Goal: Information Seeking & Learning: Check status

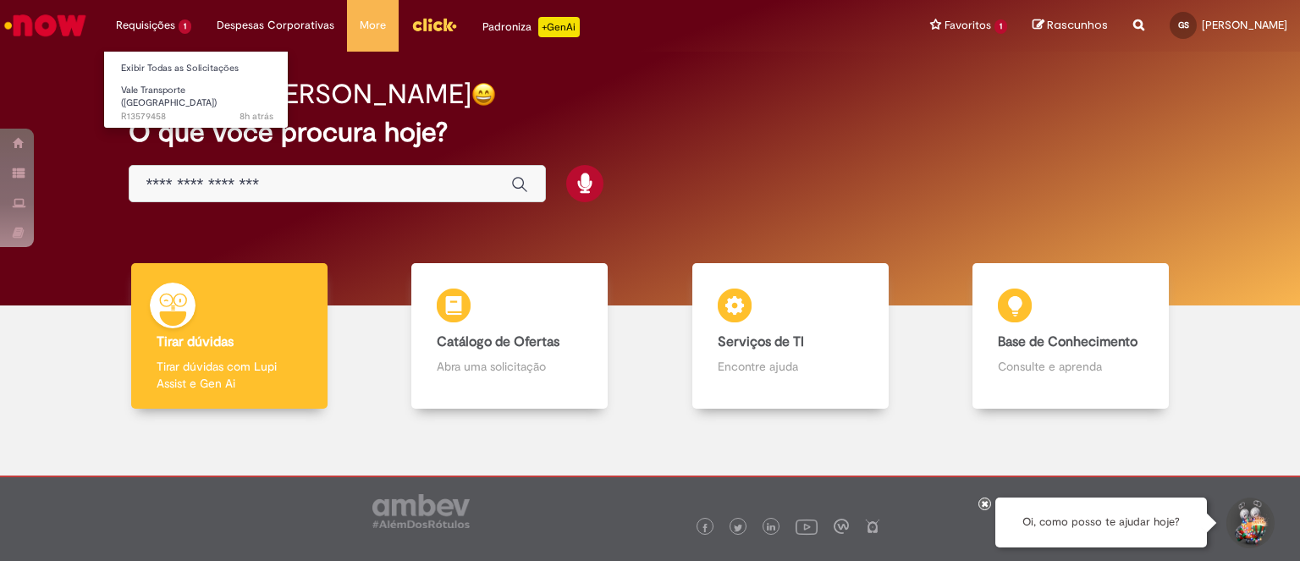
click at [159, 30] on li "Requisições 1 Exibir Todas as Solicitações Vale Transporte (VT) 8h atrás 8 hora…" at bounding box center [153, 25] width 101 height 51
click at [213, 69] on link "Exibir Todas as Solicitações" at bounding box center [197, 68] width 186 height 19
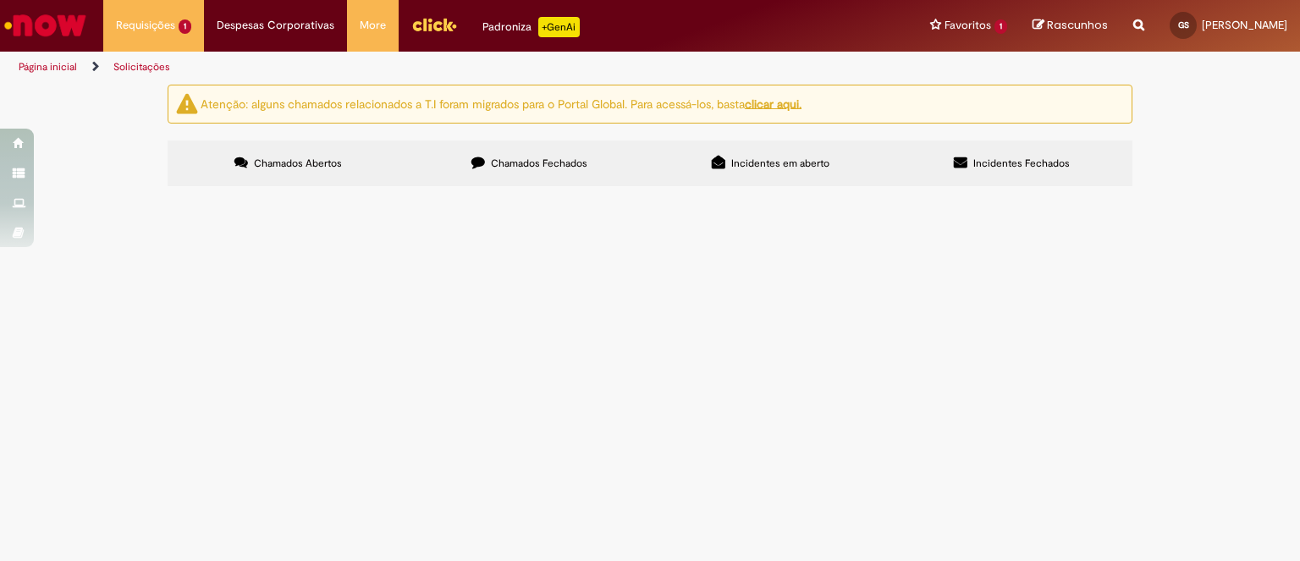
click at [0, 0] on div at bounding box center [0, 0] width 0 height 0
click at [553, 162] on span "Chamados Fechados" at bounding box center [539, 164] width 97 height 14
click at [0, 0] on div at bounding box center [0, 0] width 0 height 0
click at [0, 0] on span "Prezados, Sou a nova estagiária de [GEOGRAPHIC_DATA] do AS e preciso de acesso …" at bounding box center [0, 0] width 0 height 0
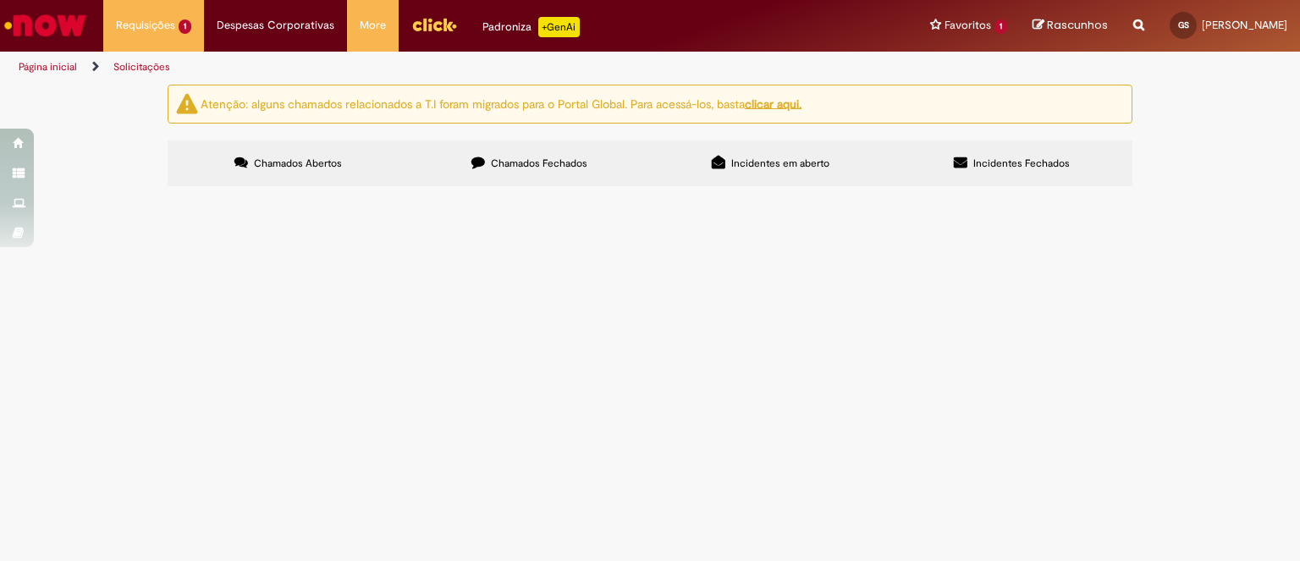
click at [0, 0] on span "Prezados, Sou a nova estagiária de [GEOGRAPHIC_DATA] do AS e preciso de acesso …" at bounding box center [0, 0] width 0 height 0
click at [0, 0] on td at bounding box center [0, 0] width 0 height 0
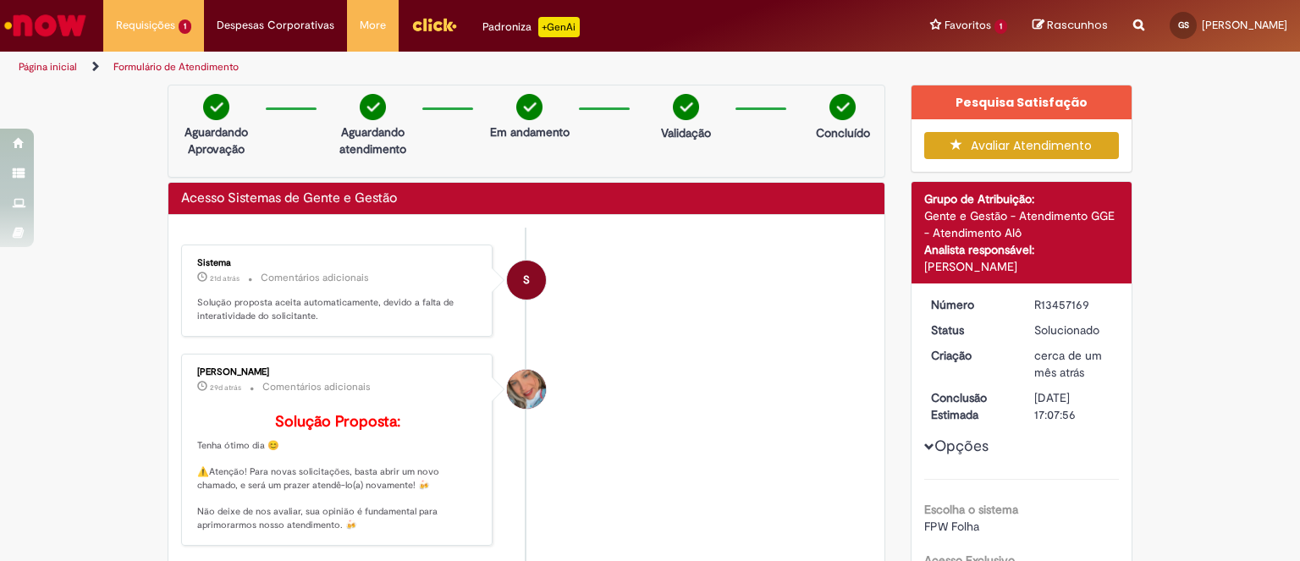
scroll to position [1, 0]
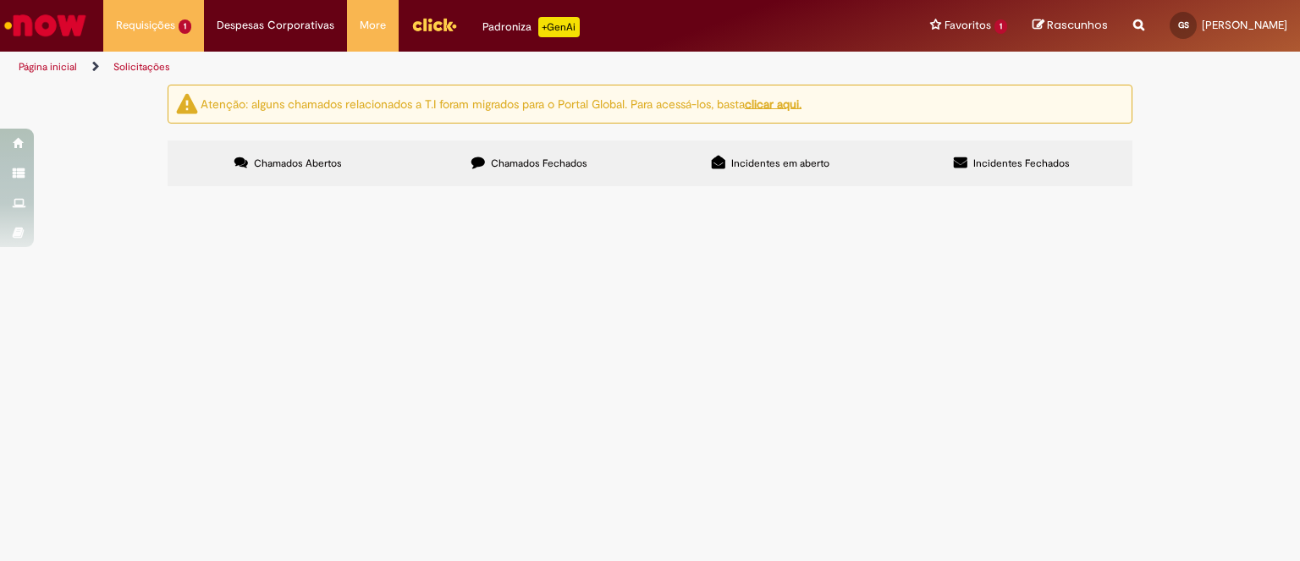
click at [566, 167] on span "Chamados Fechados" at bounding box center [539, 164] width 97 height 14
click at [0, 0] on td "Acesso Sistemas de Gente e Gestão" at bounding box center [0, 0] width 0 height 0
click at [0, 0] on span "Acesso Sistemas de Gente e Gestão" at bounding box center [0, 0] width 0 height 0
click at [0, 0] on span "Prezados, Sou a nova estagiária de [GEOGRAPHIC_DATA] do AS e preciso de acesso …" at bounding box center [0, 0] width 0 height 0
click at [769, 355] on body "Pular para o conteúdo da página Requisições 1 Exibir Todas as Solicitações Vale…" at bounding box center [650, 280] width 1300 height 561
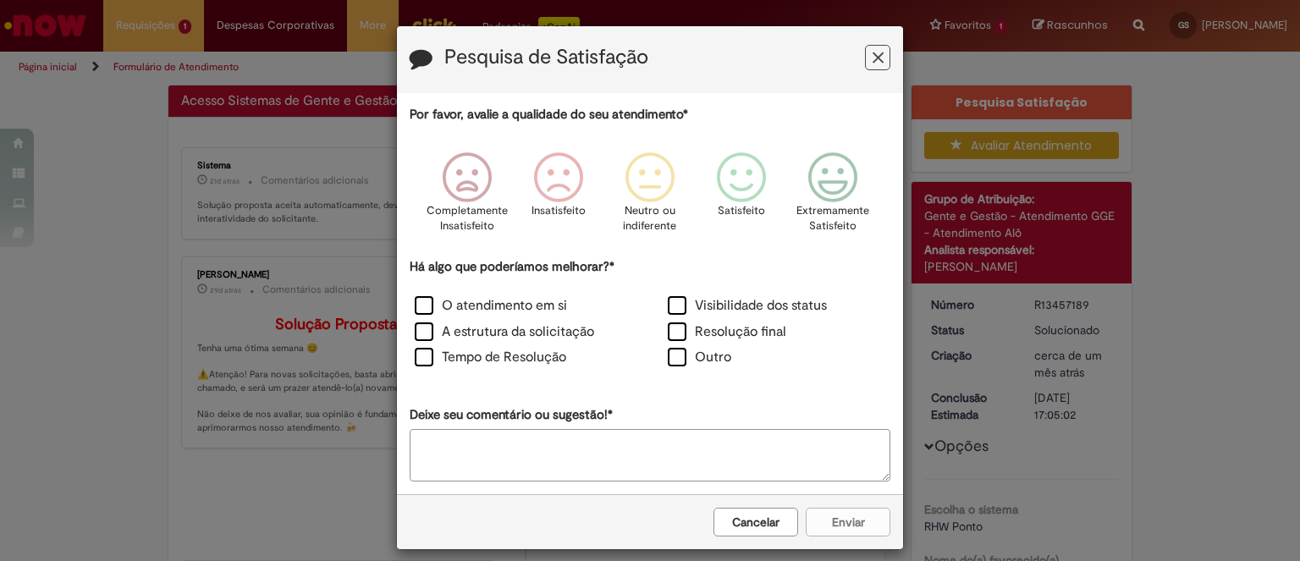
click at [865, 50] on button "Feedback" at bounding box center [877, 57] width 25 height 25
